Goal: Task Accomplishment & Management: Manage account settings

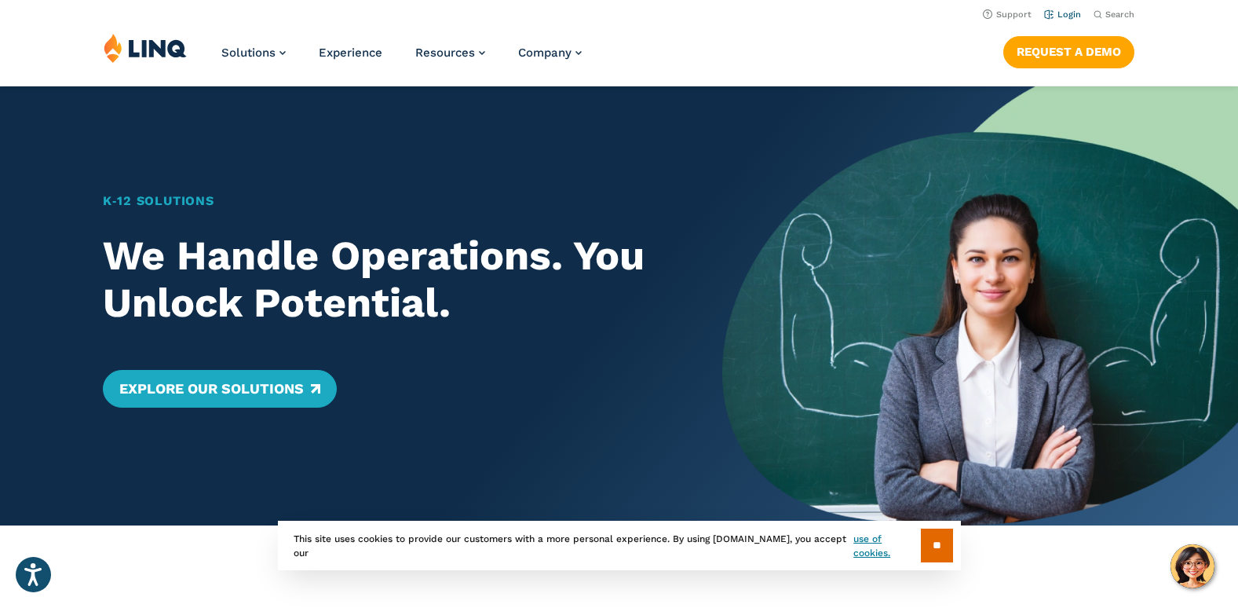
click at [1053, 16] on link "Login" at bounding box center [1062, 14] width 37 height 10
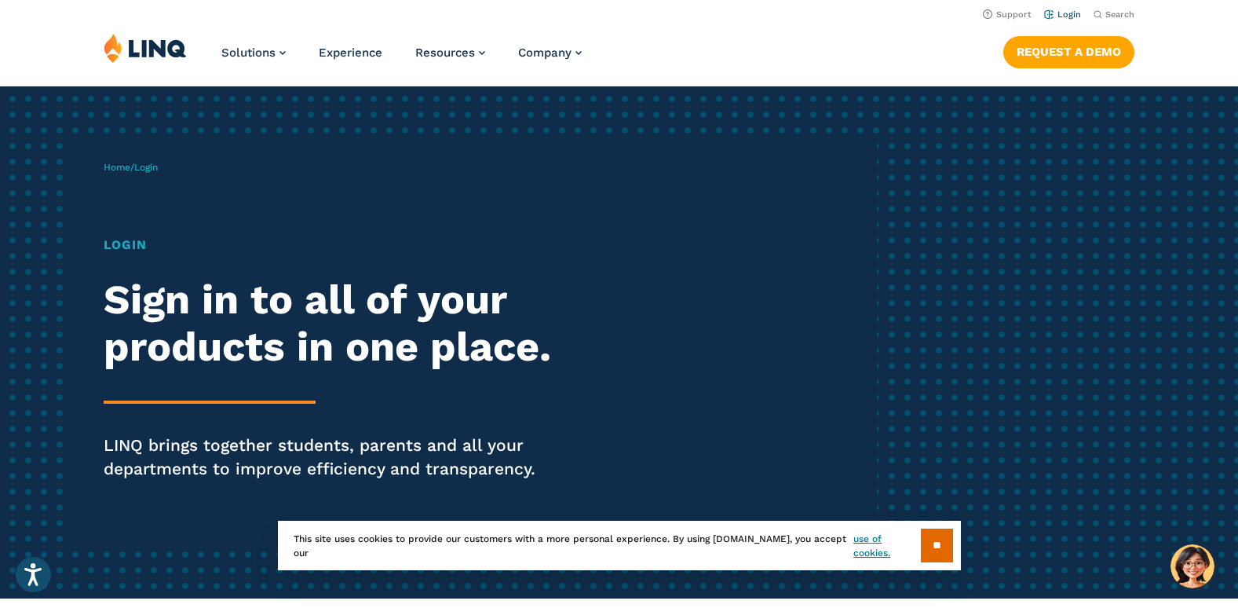
click at [1061, 16] on link "Login" at bounding box center [1062, 14] width 37 height 10
click at [930, 536] on input "**" at bounding box center [937, 545] width 32 height 34
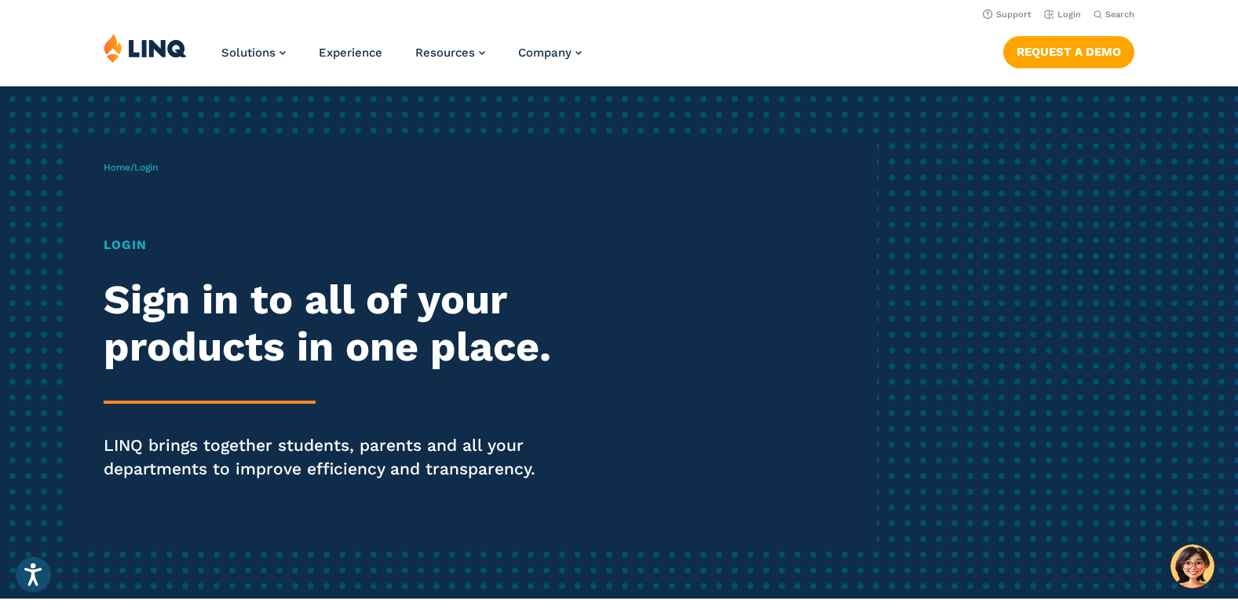
click at [151, 166] on span "Login" at bounding box center [146, 167] width 24 height 11
click at [155, 166] on span "Login" at bounding box center [146, 167] width 24 height 11
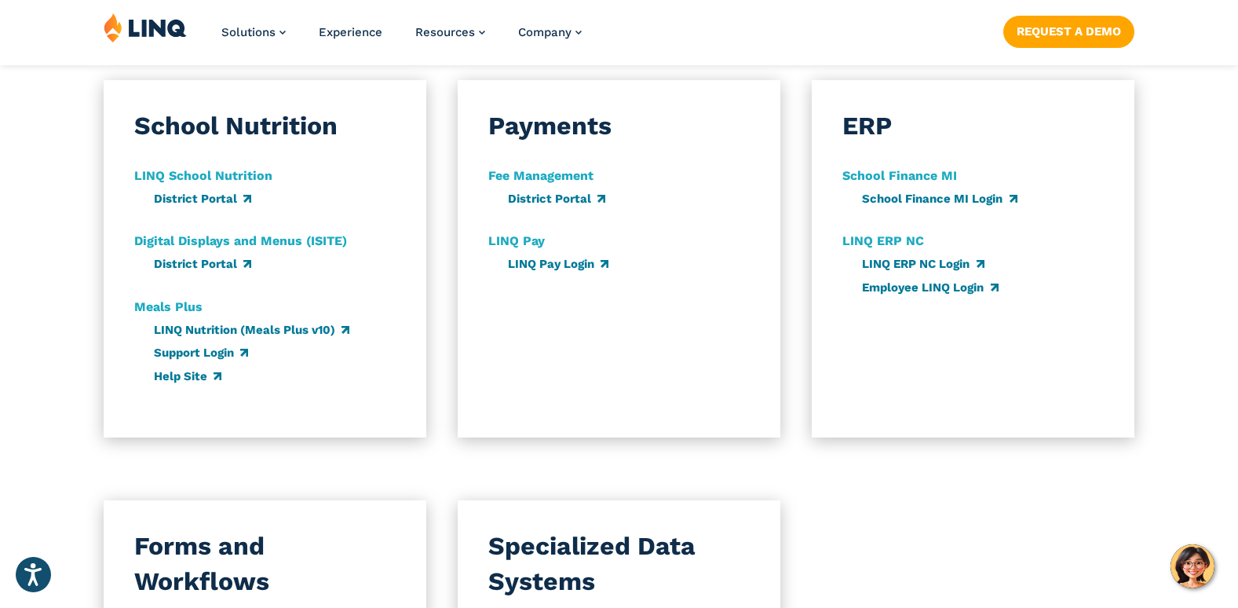
scroll to position [923, 0]
